Goal: Communication & Community: Answer question/provide support

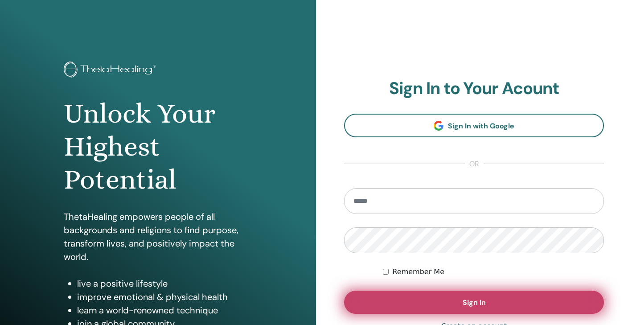
type input "**********"
click at [446, 309] on button "Sign In" at bounding box center [474, 302] width 260 height 23
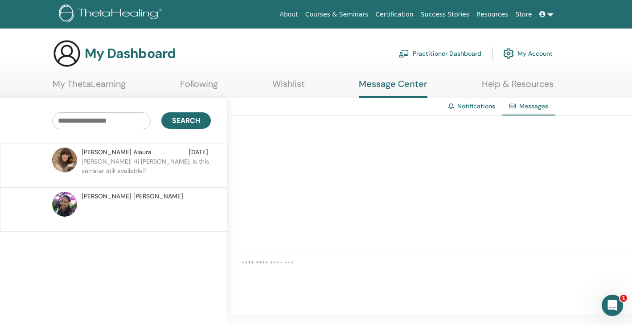
click at [191, 167] on p "[PERSON_NAME]: Hi [PERSON_NAME], Is this seminar still available?" at bounding box center [146, 170] width 129 height 27
